Goal: Information Seeking & Learning: Learn about a topic

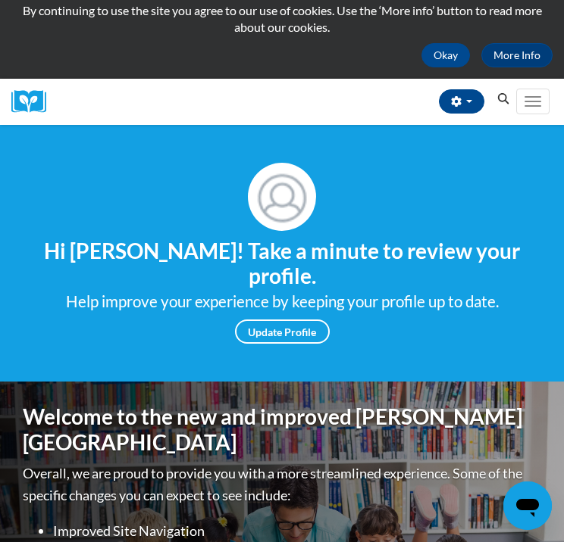
scroll to position [81, 0]
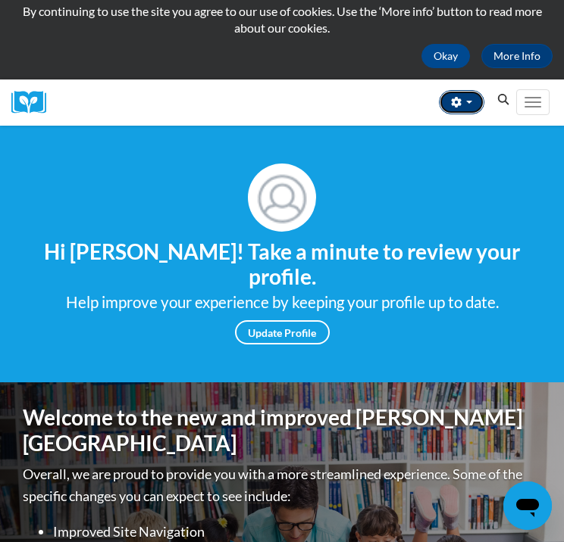
click at [465, 105] on button "button" at bounding box center [461, 102] width 45 height 24
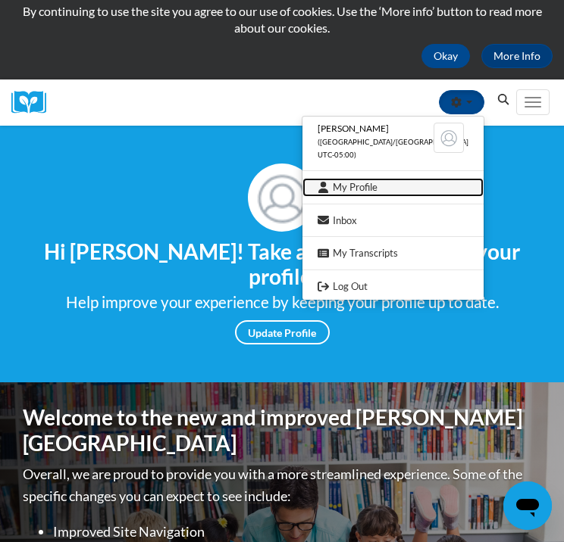
click at [370, 189] on link "My Profile" at bounding box center [392, 187] width 181 height 19
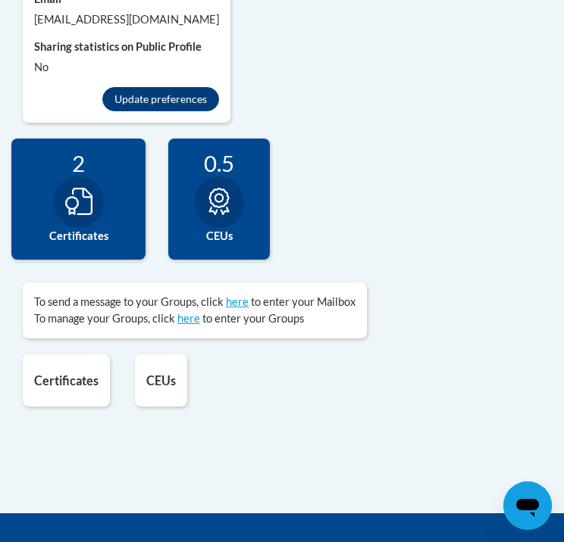
scroll to position [1630, 0]
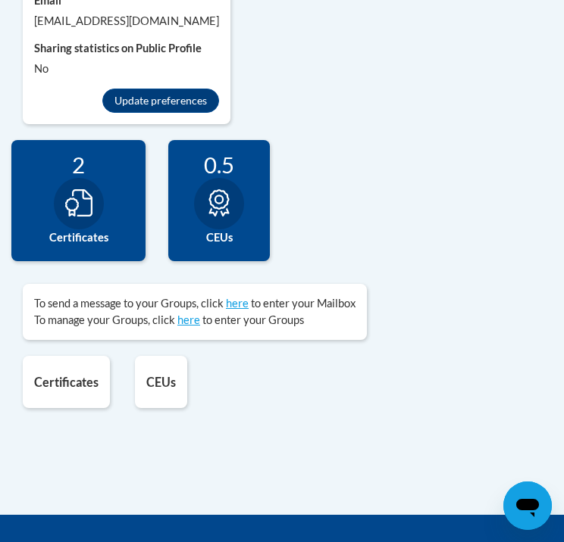
click at [111, 205] on div "2 Certificates" at bounding box center [78, 200] width 134 height 121
click at [76, 208] on icon at bounding box center [78, 202] width 27 height 27
click at [80, 157] on div "2" at bounding box center [78, 164] width 111 height 27
click at [89, 239] on label "Certificates" at bounding box center [78, 238] width 111 height 17
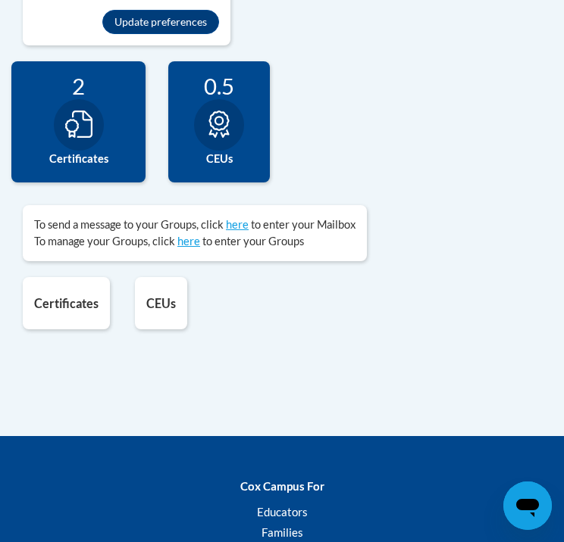
scroll to position [1709, 0]
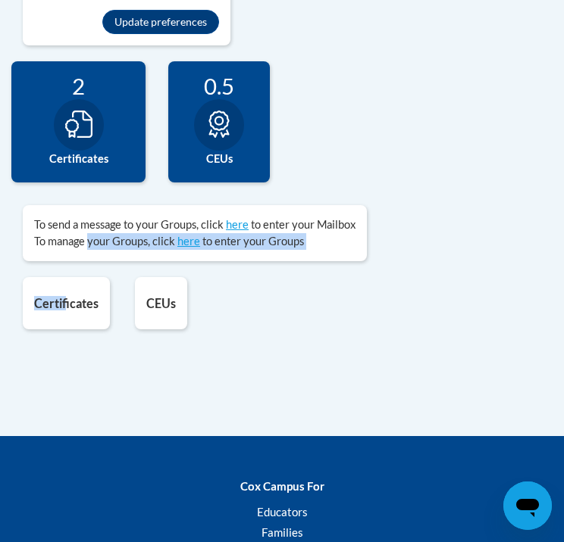
drag, startPoint x: 89, startPoint y: 239, endPoint x: 67, endPoint y: 303, distance: 67.3
click at [67, 303] on div "20 Completions 2 Certificates 0.5 CEUs 0 Badges here here" at bounding box center [282, 203] width 564 height 284
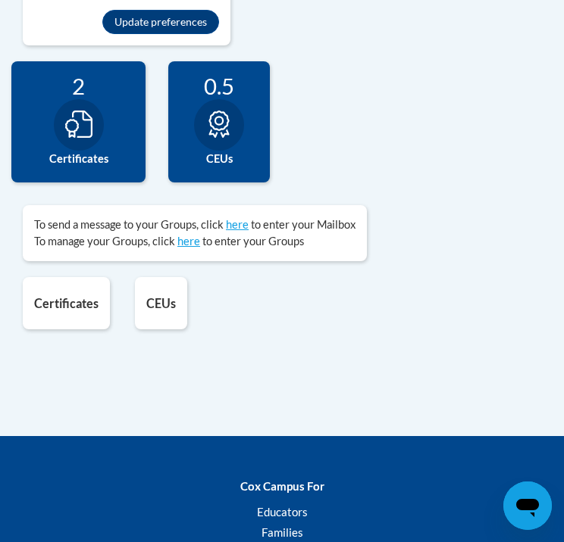
drag, startPoint x: 67, startPoint y: 303, endPoint x: 70, endPoint y: 367, distance: 63.7
click at [67, 299] on h5 "Certificates" at bounding box center [66, 303] width 64 height 14
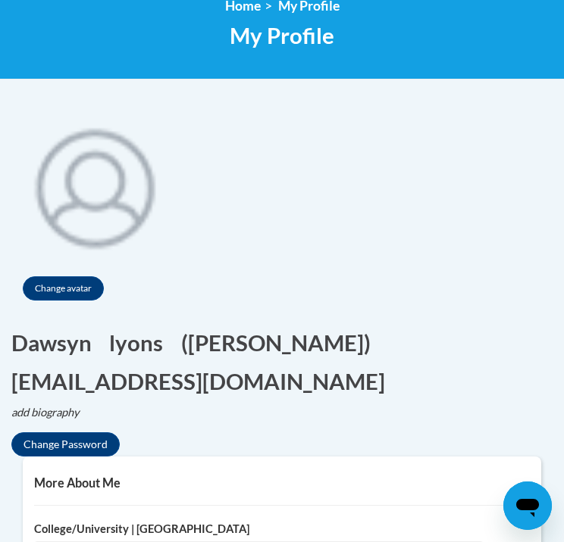
scroll to position [0, 0]
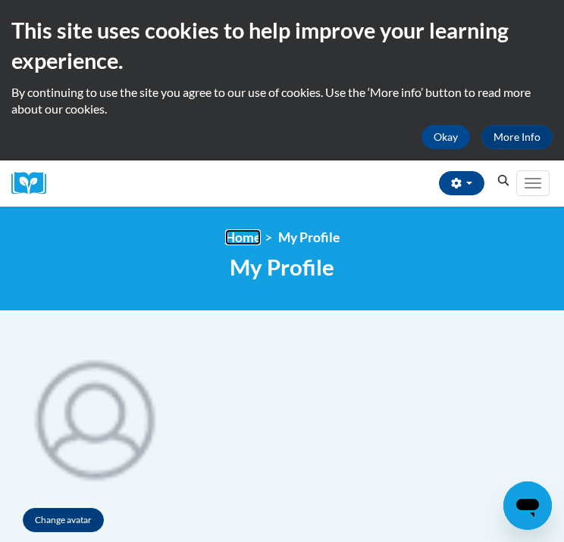
click at [237, 236] on link "Home" at bounding box center [243, 238] width 36 height 16
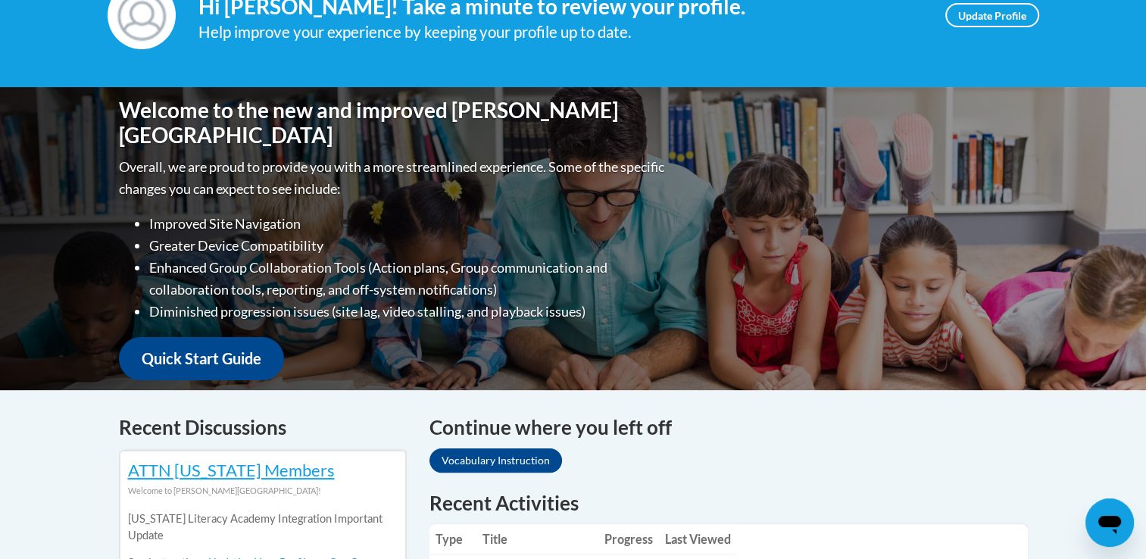
scroll to position [189, 0]
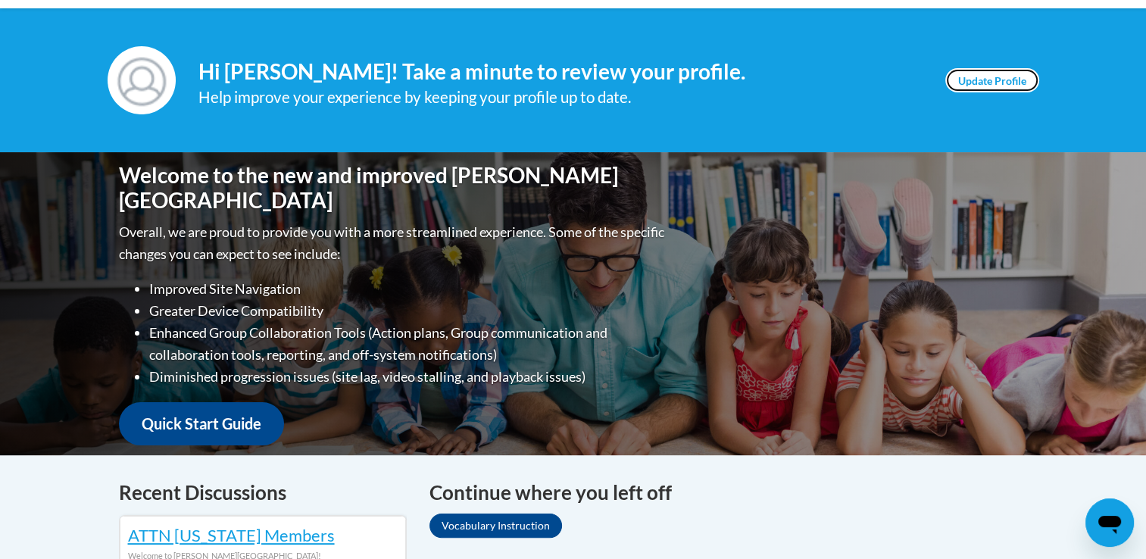
click at [563, 80] on link "Update Profile" at bounding box center [992, 80] width 94 height 24
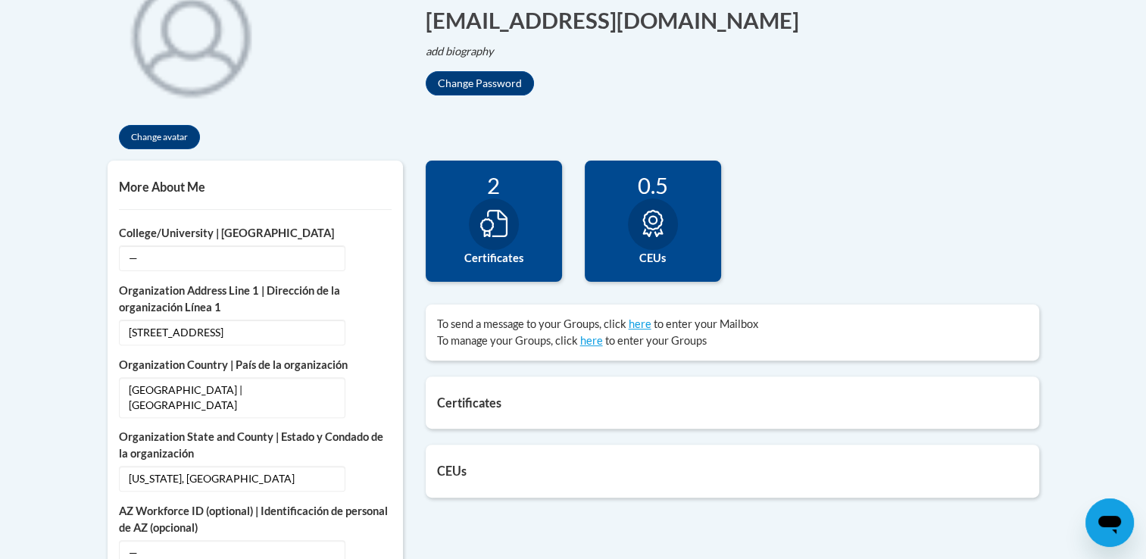
scroll to position [385, 0]
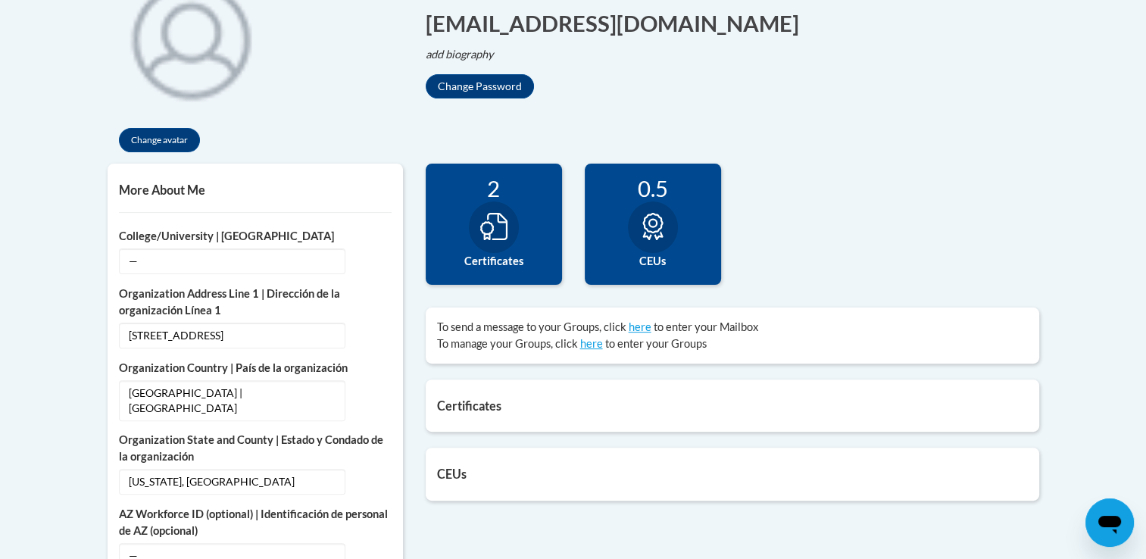
click at [483, 225] on icon at bounding box center [493, 226] width 27 height 27
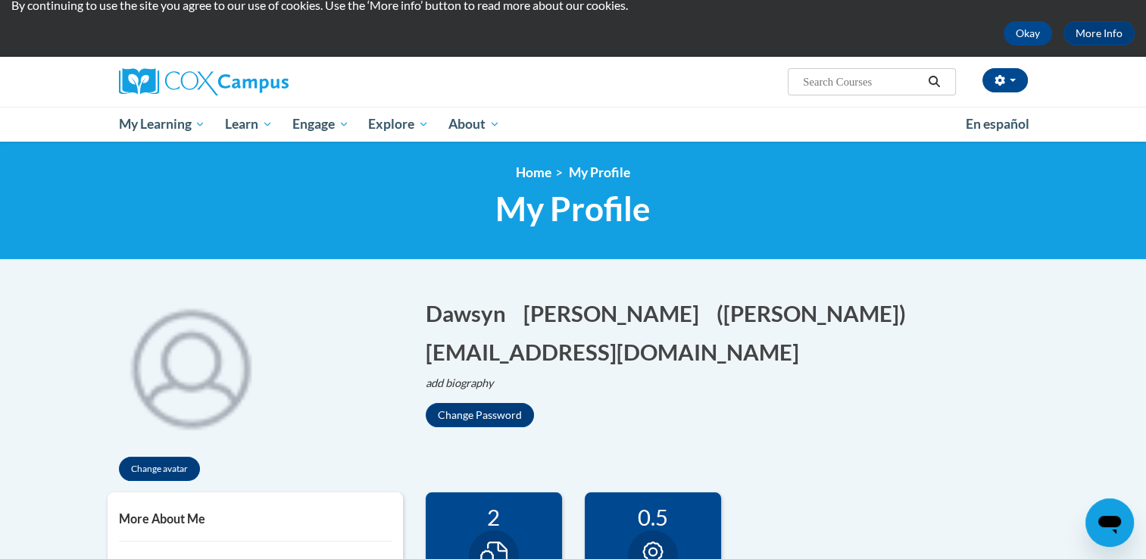
scroll to position [0, 0]
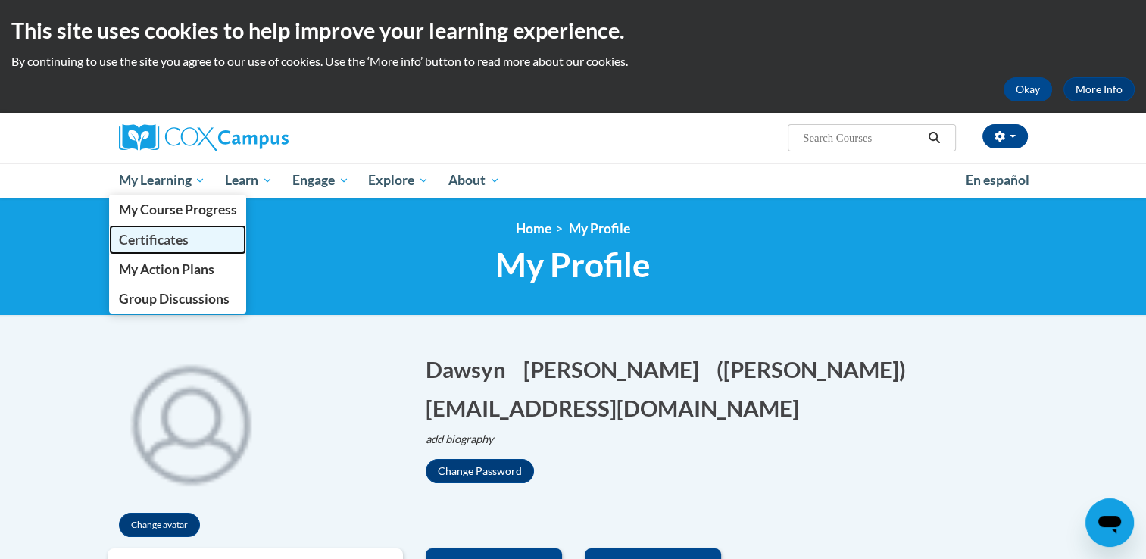
click at [176, 230] on link "Certificates" at bounding box center [178, 240] width 138 height 30
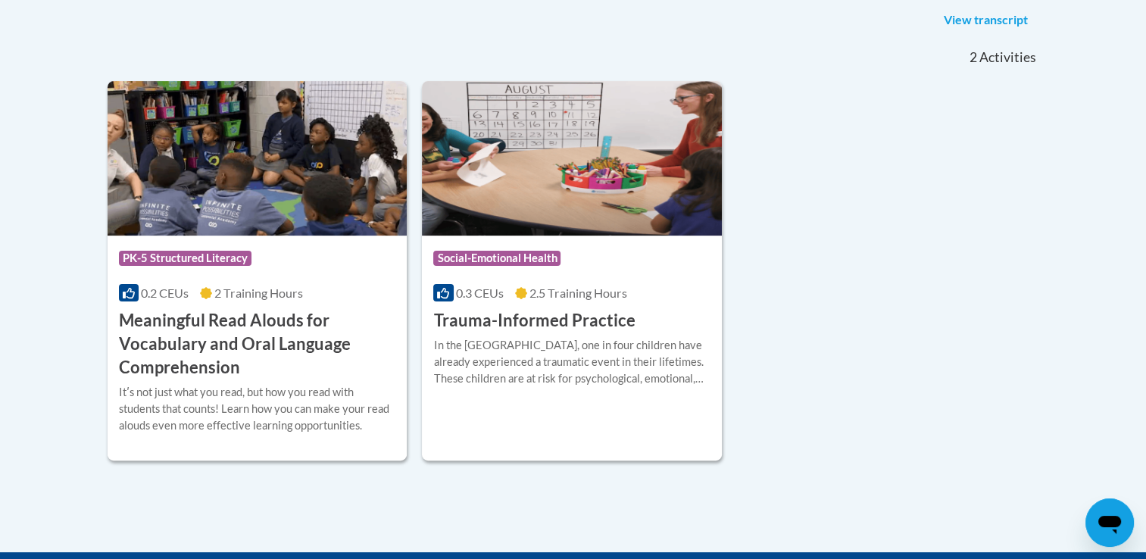
scroll to position [397, 0]
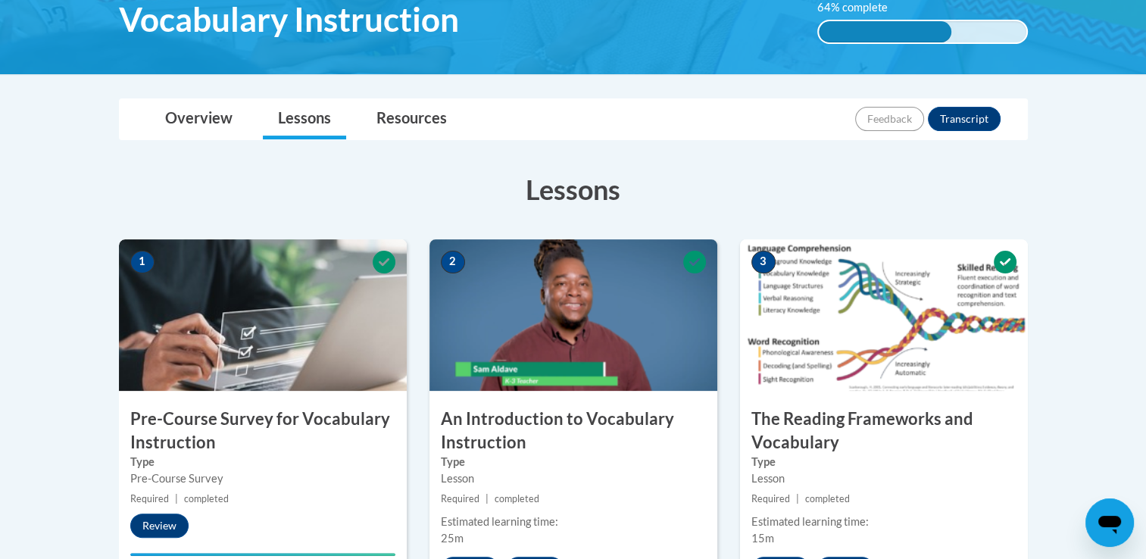
scroll to position [261, 0]
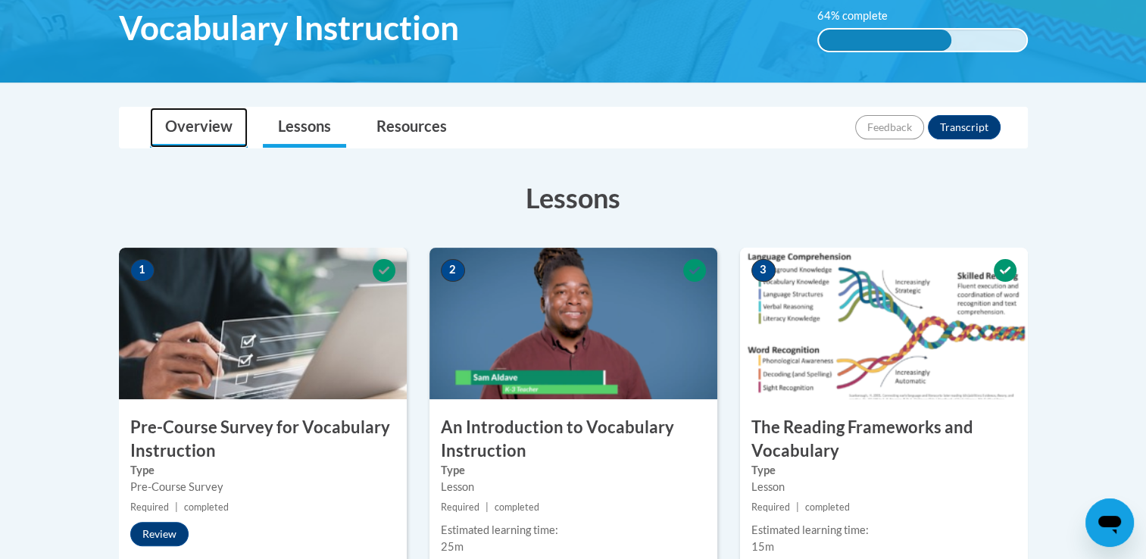
click at [220, 136] on link "Overview" at bounding box center [199, 128] width 98 height 40
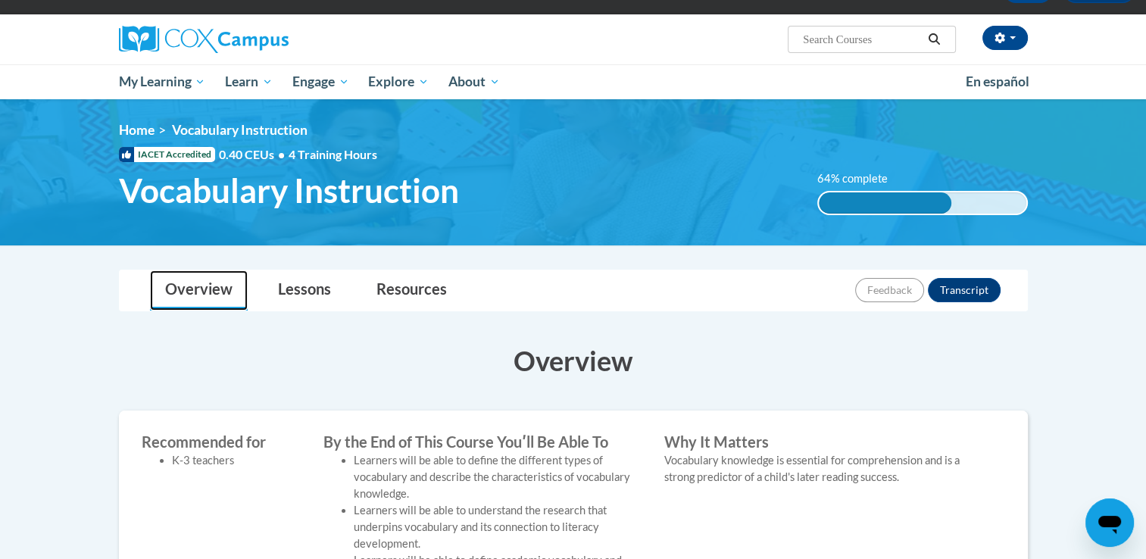
scroll to position [83, 0]
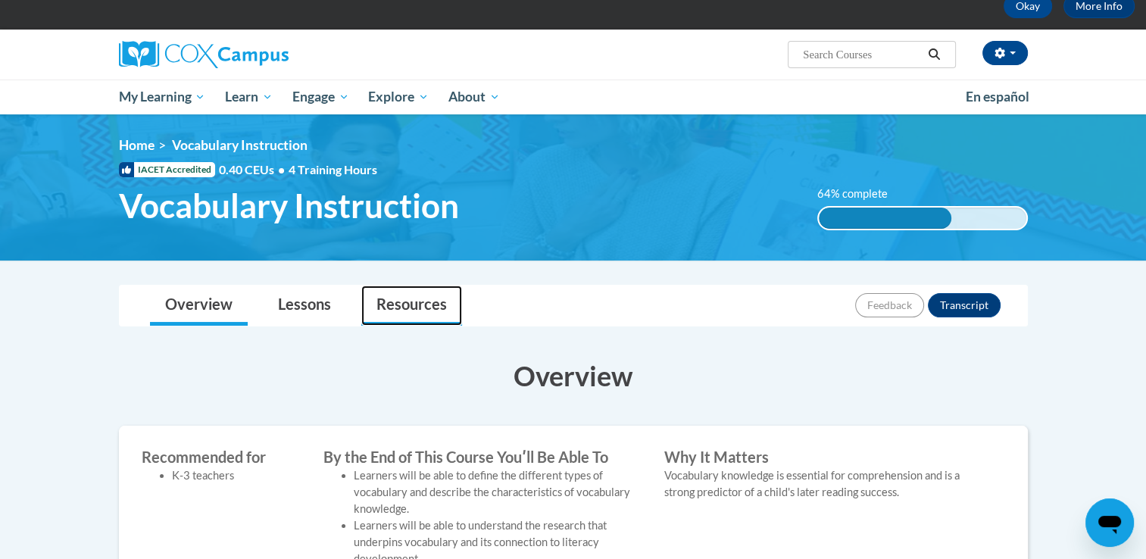
click at [400, 301] on link "Resources" at bounding box center [411, 306] width 101 height 40
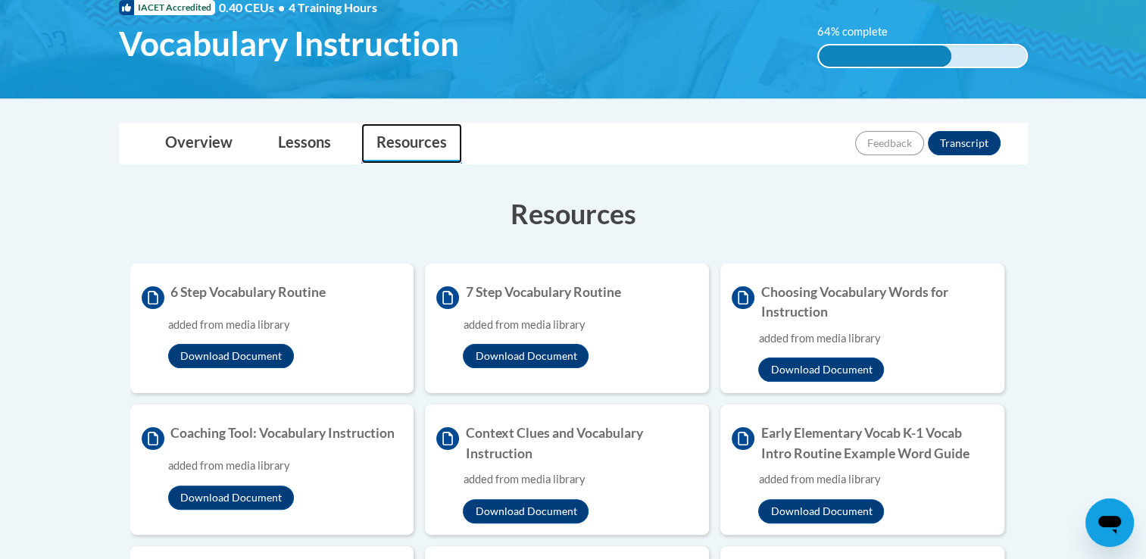
scroll to position [247, 0]
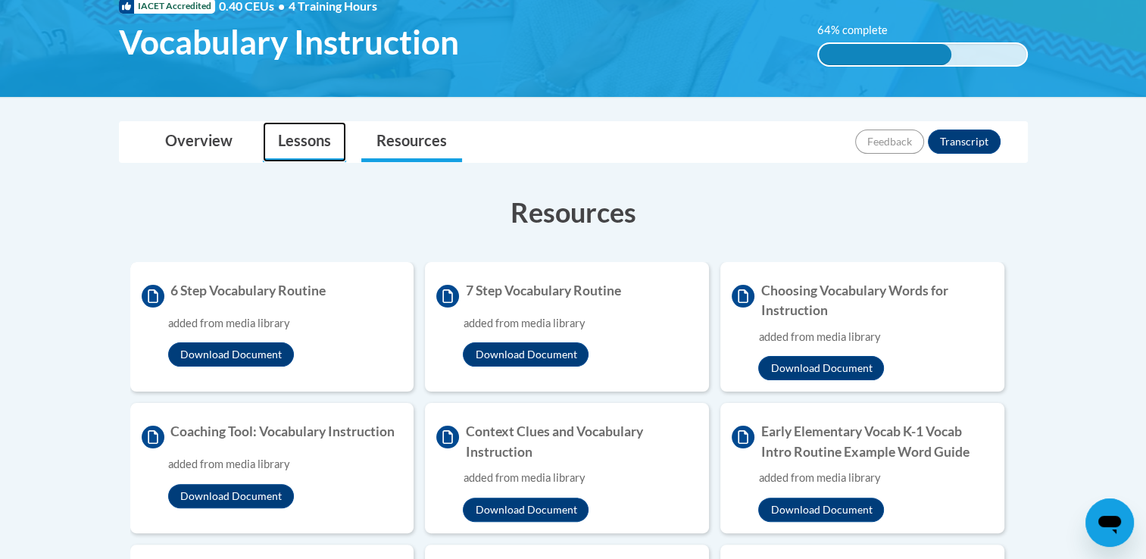
click at [285, 137] on link "Lessons" at bounding box center [304, 142] width 83 height 40
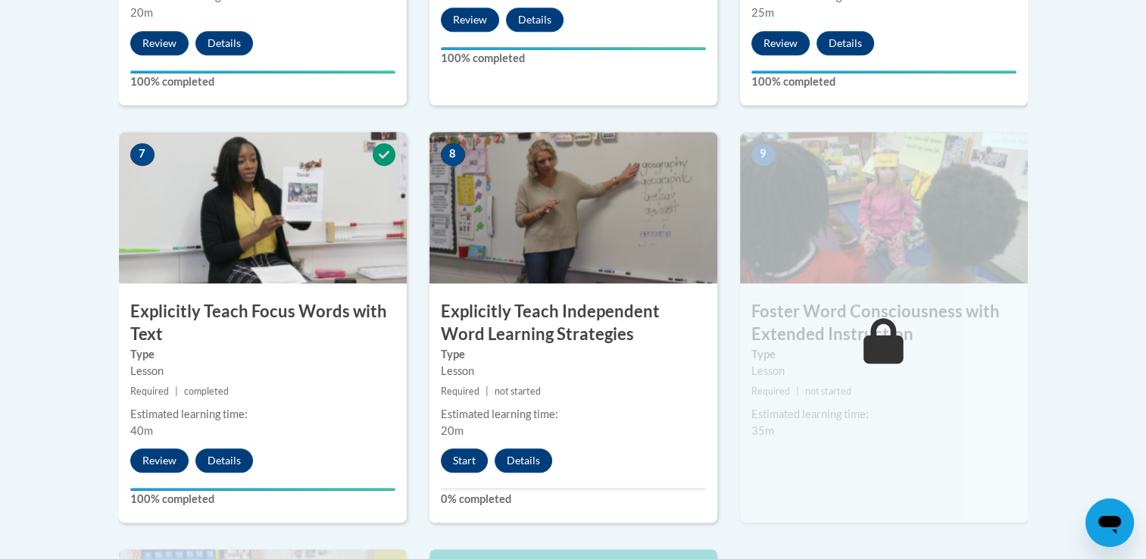
scroll to position [1213, 0]
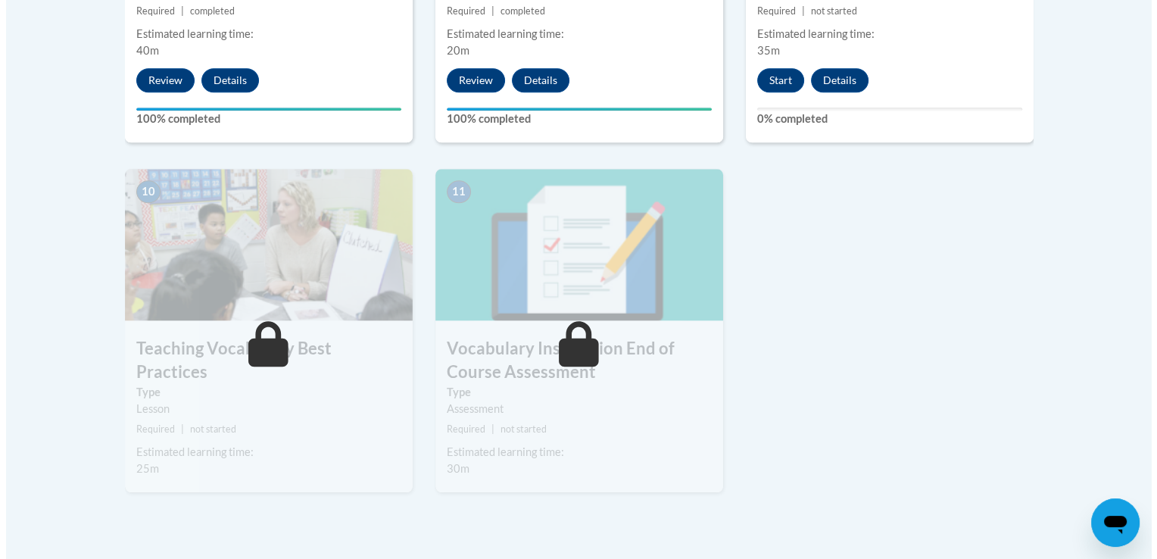
scroll to position [1591, 0]
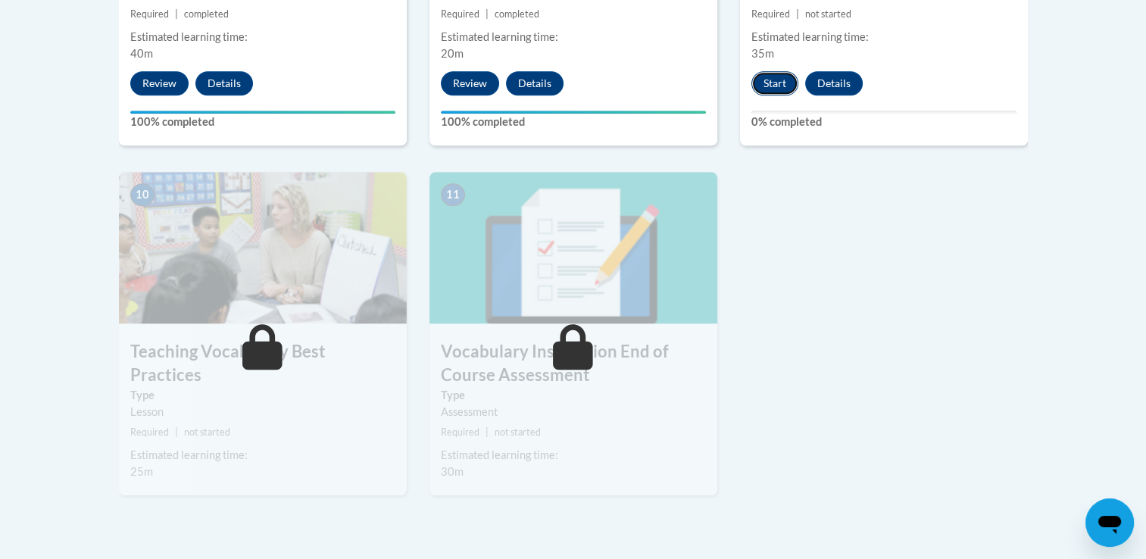
click at [767, 86] on button "Start" at bounding box center [774, 83] width 47 height 24
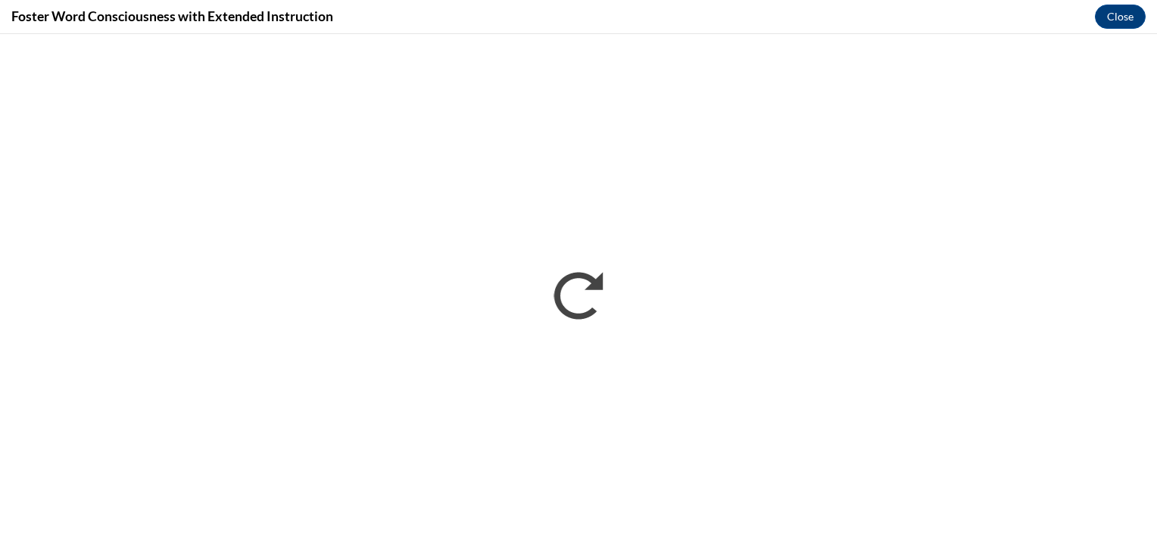
scroll to position [0, 0]
